Goal: Task Accomplishment & Management: Use online tool/utility

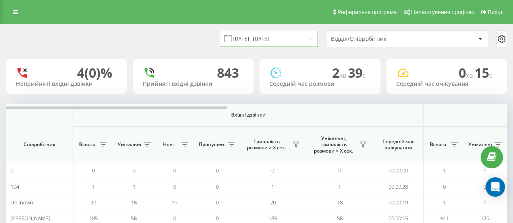
click at [250, 36] on input "[DATE] - [DATE]" at bounding box center [269, 39] width 98 height 16
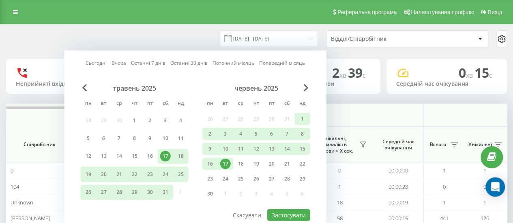
click at [116, 64] on link "Вчора" at bounding box center [118, 63] width 15 height 8
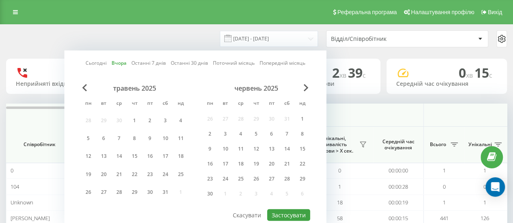
drag, startPoint x: 284, startPoint y: 207, endPoint x: 287, endPoint y: 214, distance: 7.8
click at [287, 214] on div "Сьогодні Вчора Останні 7 днів Останні 30 днів Поточний місяць Попередній місяць…" at bounding box center [195, 140] width 262 height 179
click at [287, 214] on button "Застосувати" at bounding box center [288, 216] width 43 height 12
type input "[DATE] - [DATE]"
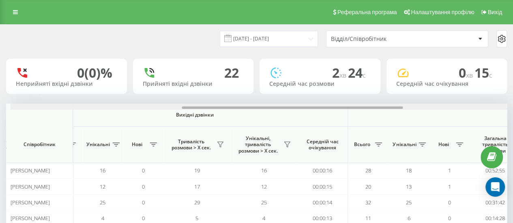
scroll to position [0, 386]
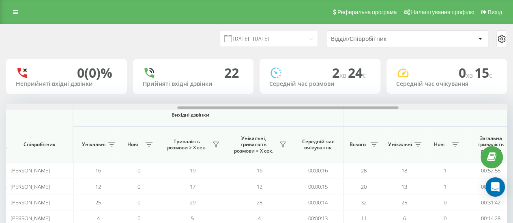
drag, startPoint x: 197, startPoint y: 109, endPoint x: 368, endPoint y: 103, distance: 171.1
click at [368, 103] on div "19.08.2025 - 19.08.2025 Відділ/Співробітник 0 (0)% Неприйняті вхідні дзвінки 22…" at bounding box center [256, 161] width 500 height 273
click at [284, 143] on icon at bounding box center [283, 144] width 6 height 5
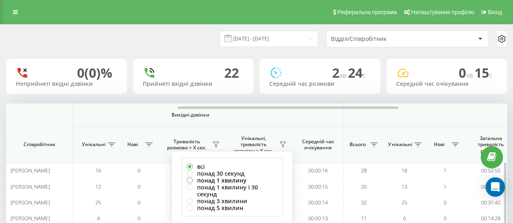
click at [235, 180] on label "понад 1 хвилину" at bounding box center [231, 180] width 91 height 7
radio input "true"
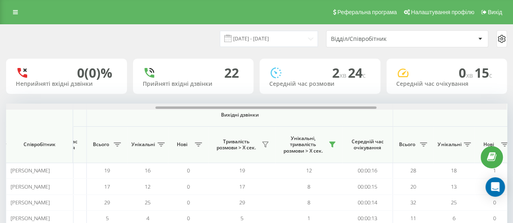
scroll to position [0, 340]
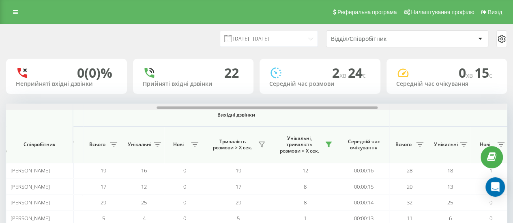
drag, startPoint x: 195, startPoint y: 107, endPoint x: 346, endPoint y: 102, distance: 150.8
click at [346, 102] on div "19.08.2025 - 19.08.2025 Відділ/Співробітник 0 (0)% Неприйняті вхідні дзвінки 22…" at bounding box center [256, 161] width 500 height 273
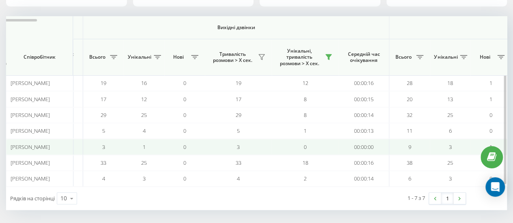
scroll to position [89, 0]
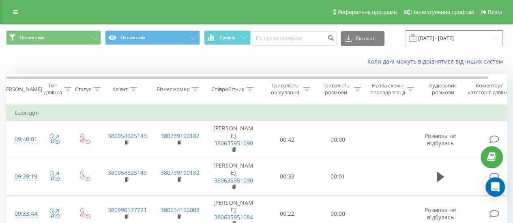
click at [437, 37] on input "[DATE] - [DATE]" at bounding box center [453, 38] width 98 height 16
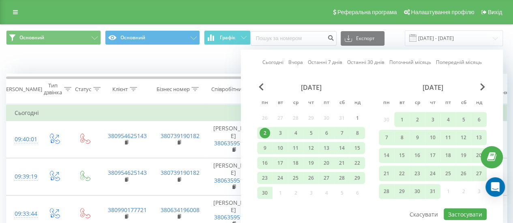
click at [293, 62] on link "Вчора" at bounding box center [295, 62] width 15 height 8
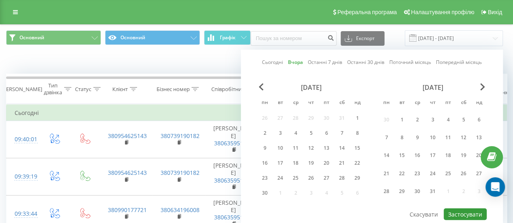
click at [477, 210] on button "Застосувати" at bounding box center [464, 215] width 43 height 12
type input "[DATE] - [DATE]"
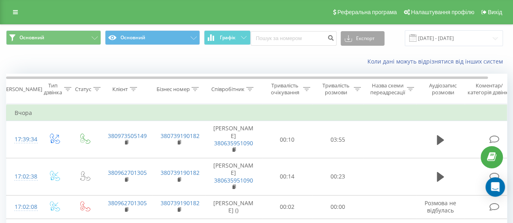
click at [369, 37] on button "Експорт" at bounding box center [362, 38] width 44 height 15
click at [366, 85] on div ".xlsx" at bounding box center [362, 82] width 43 height 15
